Goal: Check status: Check status

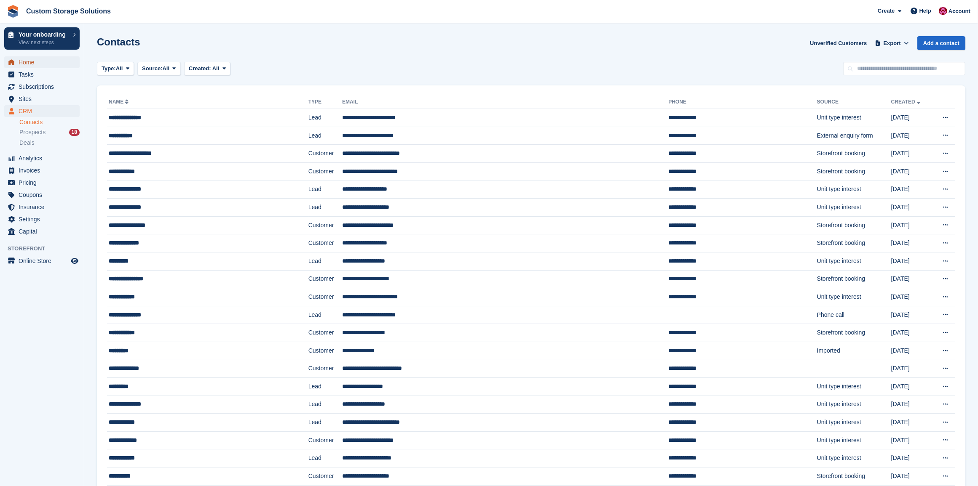
click at [24, 66] on span "Home" at bounding box center [44, 62] width 51 height 12
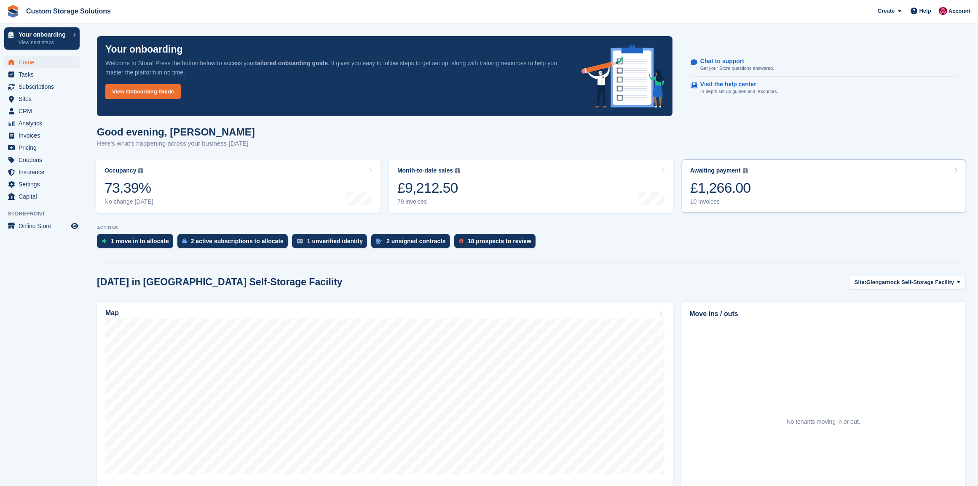
click at [729, 197] on div "Awaiting payment The total outstanding balance on all open invoices. £1,266.00 …" at bounding box center [720, 186] width 61 height 38
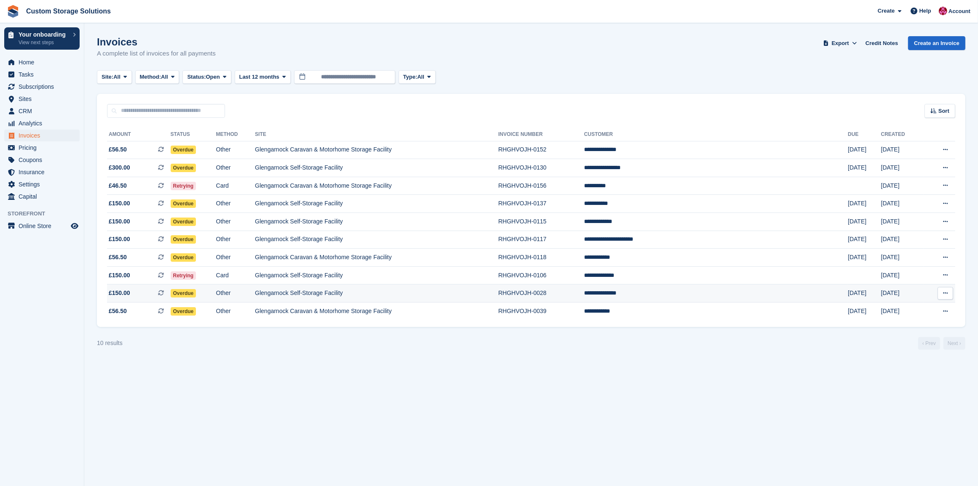
click at [703, 294] on td "**********" at bounding box center [716, 294] width 264 height 18
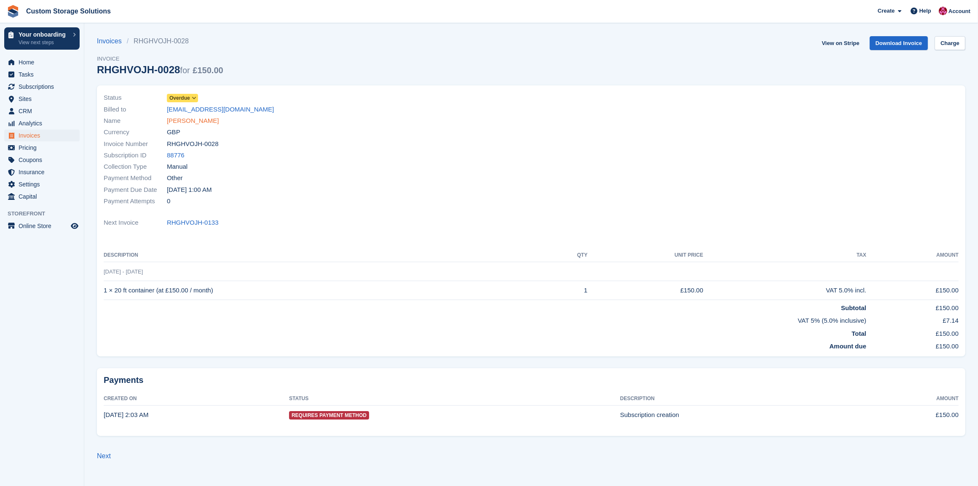
click at [185, 120] on link "[PERSON_NAME]" at bounding box center [193, 121] width 52 height 10
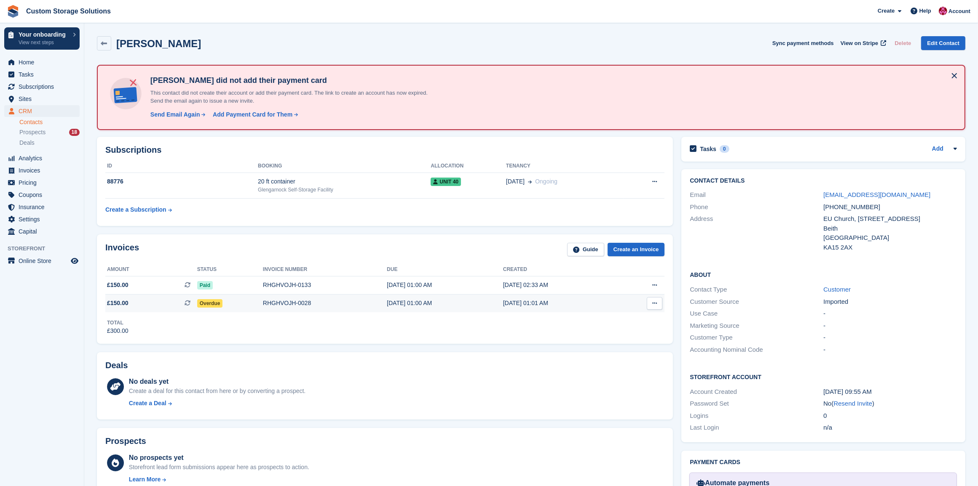
click at [652, 302] on icon at bounding box center [654, 303] width 5 height 5
click at [505, 331] on div "Total £300.00" at bounding box center [384, 324] width 559 height 23
click at [106, 47] on link at bounding box center [104, 43] width 14 height 14
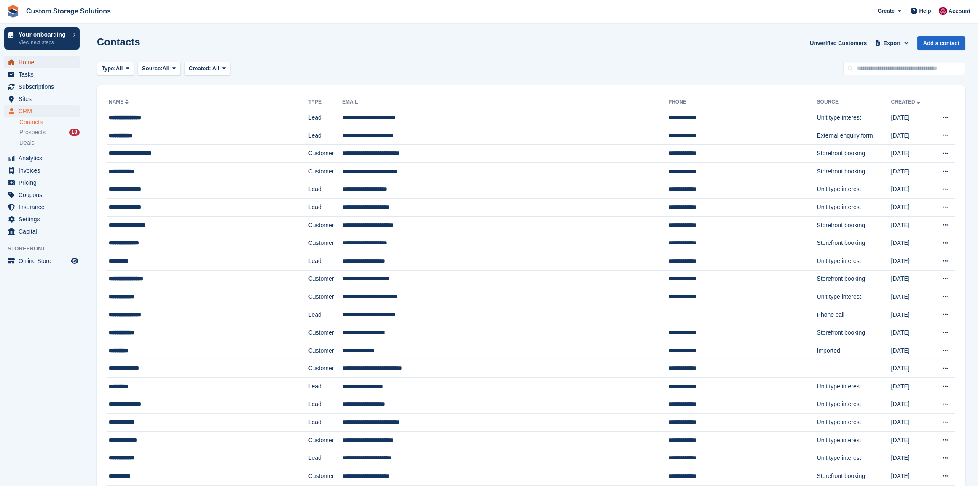
click at [45, 62] on span "Home" at bounding box center [44, 62] width 51 height 12
